Goal: Information Seeking & Learning: Learn about a topic

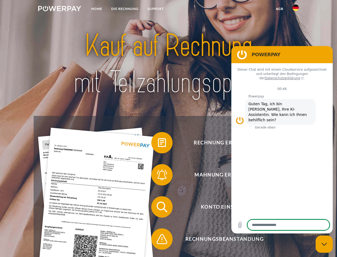
click at [60, 9] on img at bounding box center [59, 8] width 43 height 5
click at [296, 9] on img at bounding box center [296, 8] width 6 height 6
click at [280, 9] on link "agb" at bounding box center [280, 9] width 17 height 10
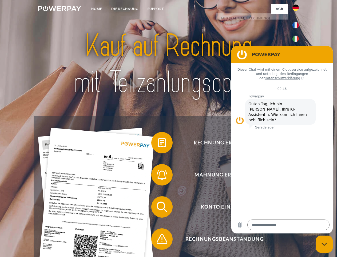
click at [158, 143] on span at bounding box center [154, 142] width 27 height 27
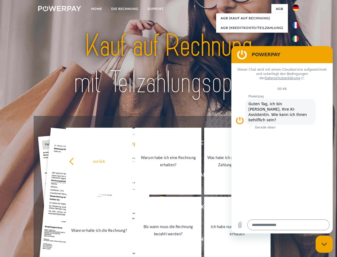
click at [158, 176] on div "zurück Warum habe ich eine Rechnung erhalten? Was habe ich noch offen, ist mein…" at bounding box center [169, 195] width 216 height 138
click at [158, 208] on link "Bis wann muss die Rechnung bezahlt werden?" at bounding box center [168, 229] width 67 height 67
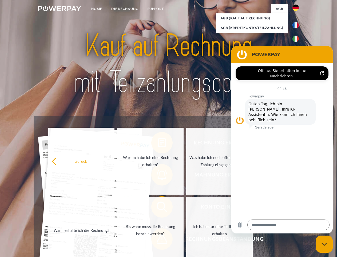
click at [158, 240] on span at bounding box center [154, 238] width 27 height 27
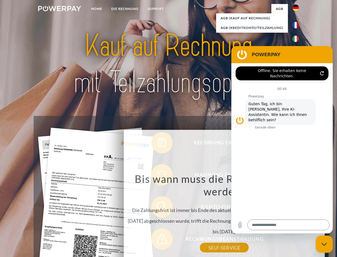
click at [325, 244] on icon "Messaging-Fenster schließen" at bounding box center [325, 243] width 6 height 3
type textarea "*"
